Goal: Information Seeking & Learning: Learn about a topic

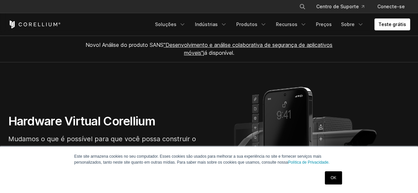
click at [335, 179] on font "OK" at bounding box center [333, 178] width 6 height 5
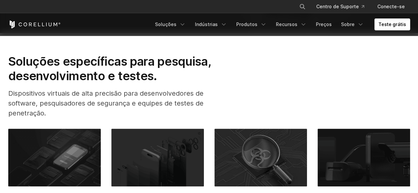
scroll to position [198, 0]
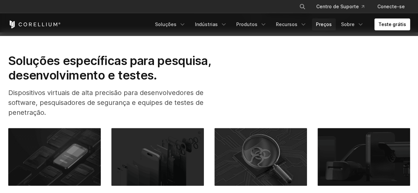
click at [321, 25] on font "Preços" at bounding box center [324, 24] width 16 height 6
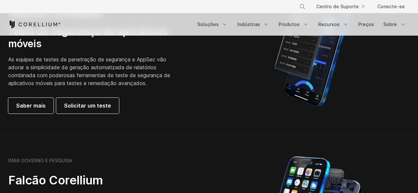
scroll to position [198, 0]
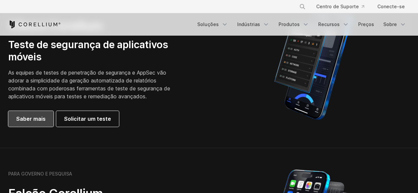
click at [35, 124] on link "Saber mais" at bounding box center [30, 119] width 45 height 16
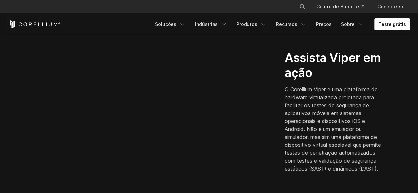
scroll to position [194, 0]
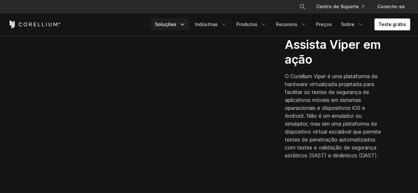
click at [176, 26] on font "Soluções" at bounding box center [165, 24] width 21 height 6
